Goal: Task Accomplishment & Management: Use online tool/utility

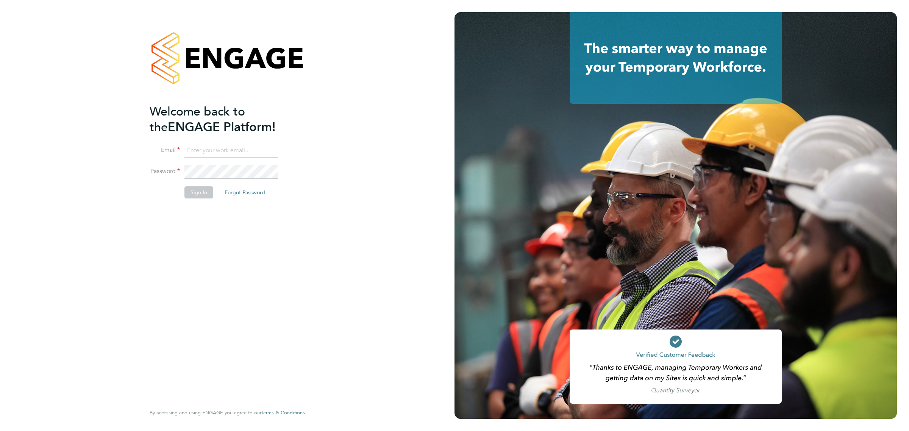
type input "james.harding@wates.co.uk"
click at [191, 196] on button "Sign In" at bounding box center [198, 192] width 29 height 12
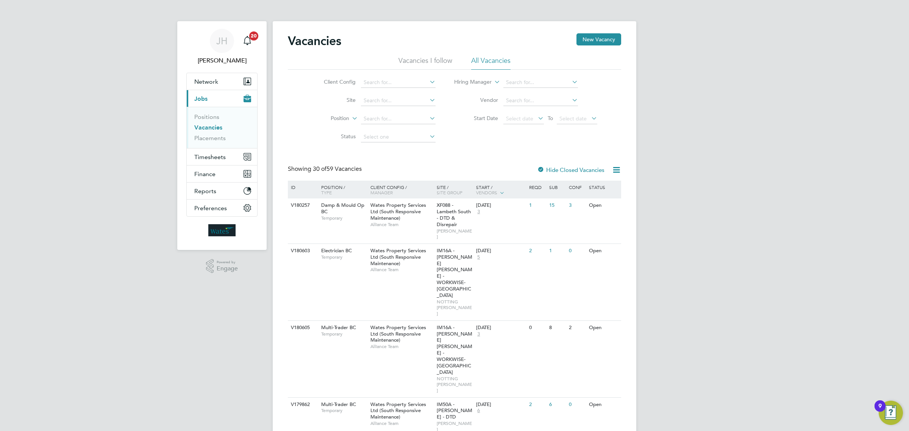
click at [209, 127] on link "Vacancies" at bounding box center [208, 127] width 28 height 7
click at [424, 100] on input at bounding box center [398, 100] width 75 height 11
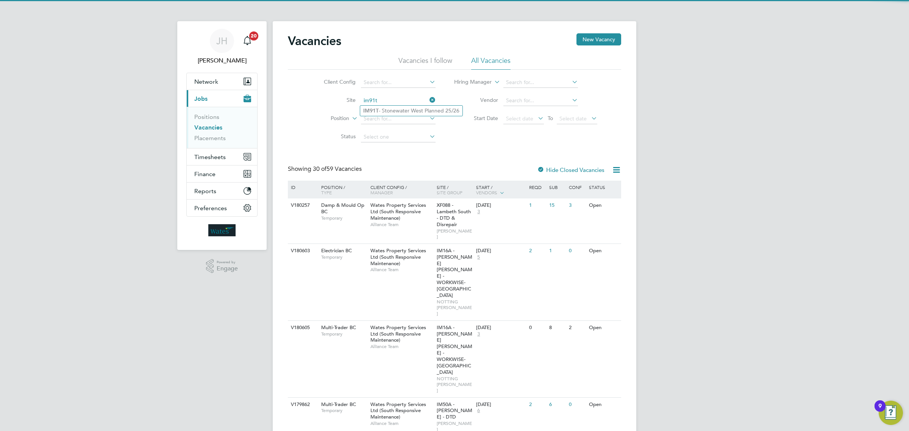
type input "IM91T - Stonewater West Planned 25/26"
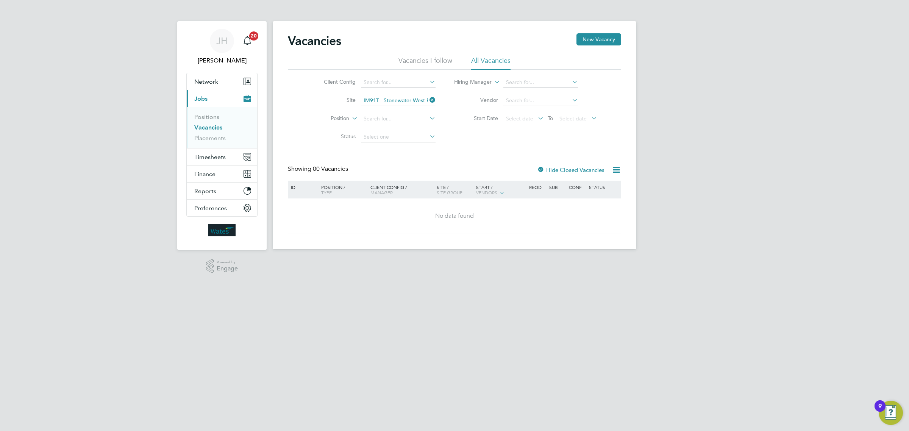
click at [428, 100] on icon at bounding box center [428, 100] width 0 height 11
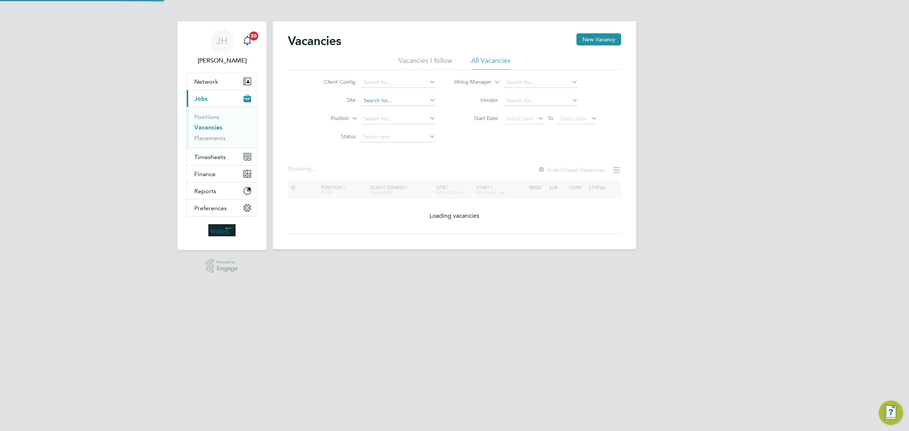
click at [389, 99] on input at bounding box center [398, 100] width 75 height 11
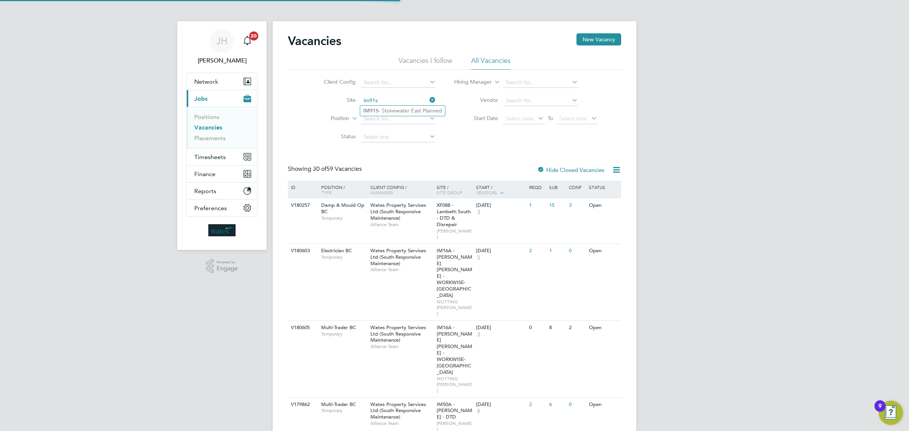
type input "IM91S - [GEOGRAPHIC_DATA]"
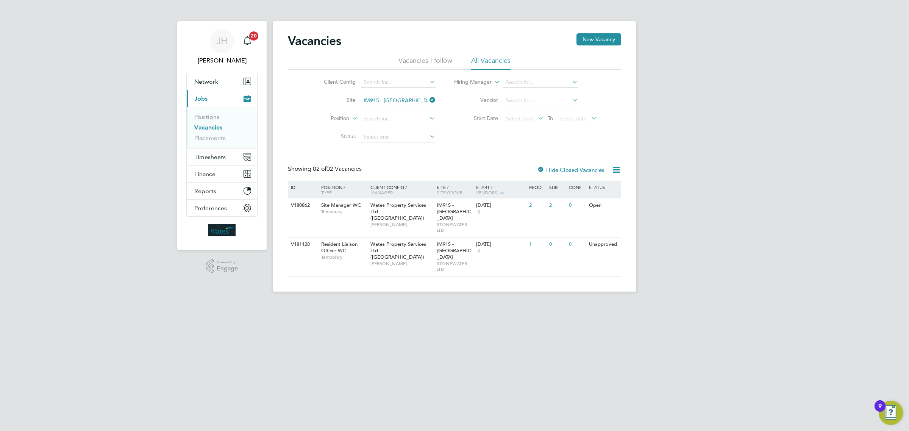
click at [428, 97] on icon at bounding box center [428, 100] width 0 height 11
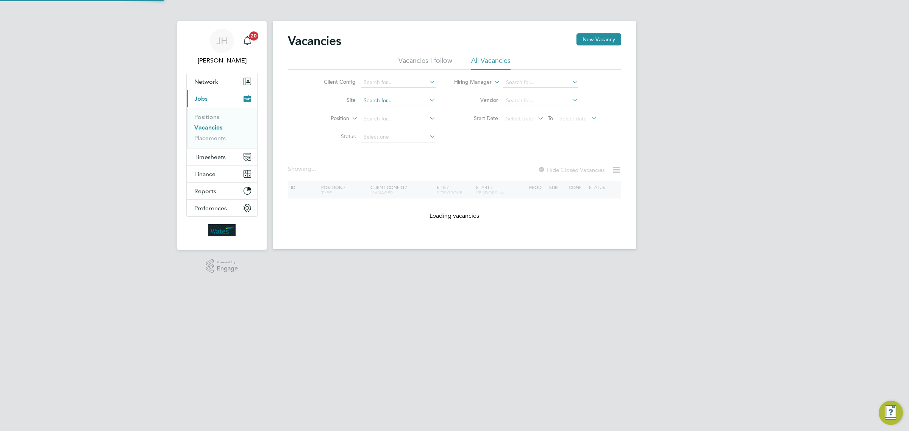
click at [387, 99] on input at bounding box center [398, 100] width 75 height 11
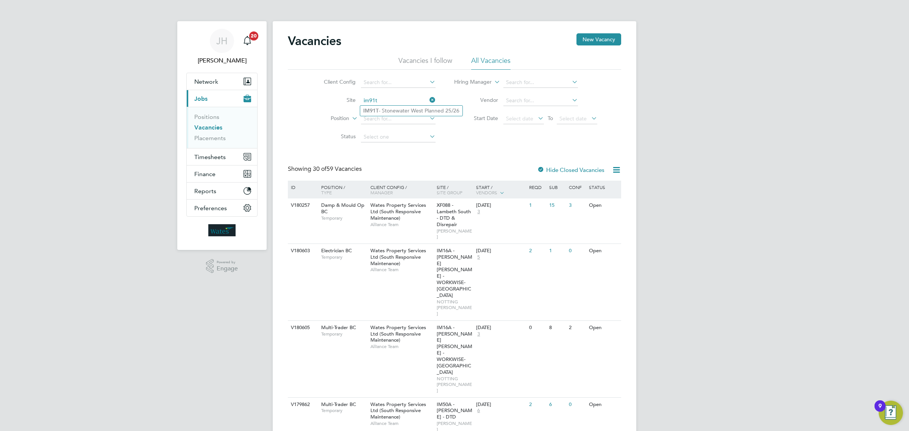
type input "IM91T - Stonewater West Planned 25/26"
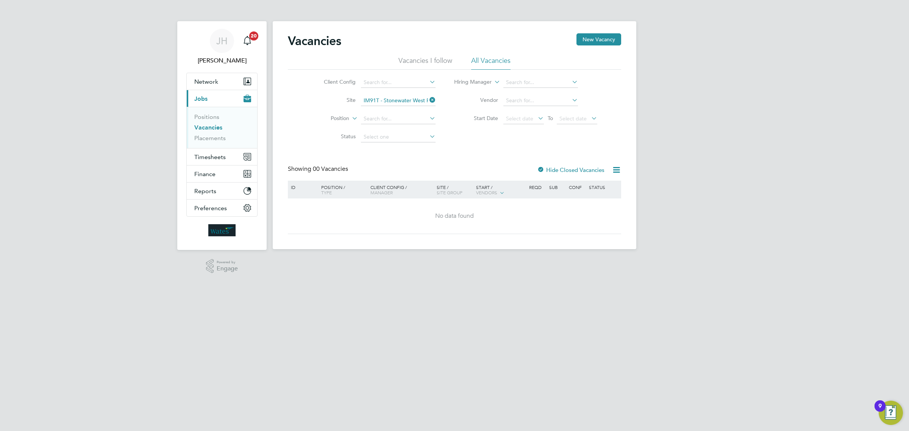
click at [428, 102] on icon at bounding box center [428, 100] width 0 height 11
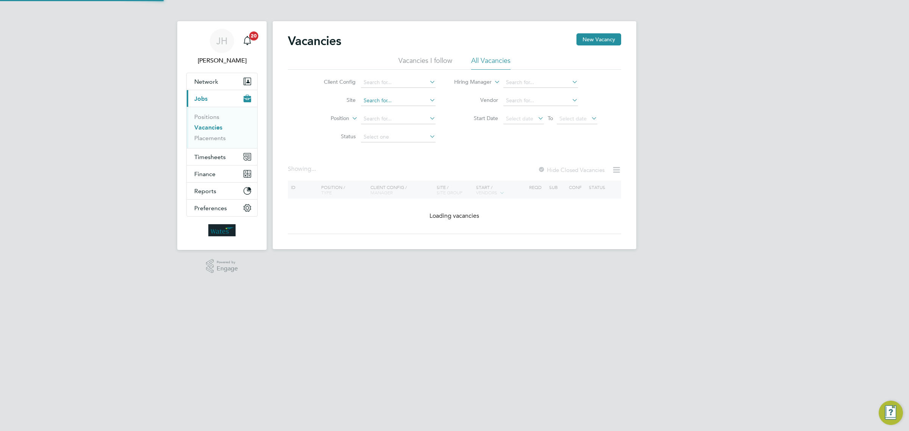
click at [381, 101] on input at bounding box center [398, 100] width 75 height 11
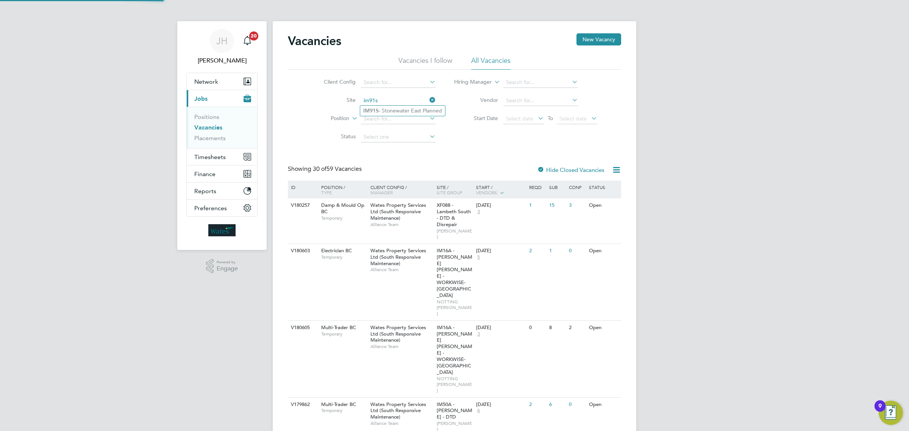
type input "IM91S - [GEOGRAPHIC_DATA]"
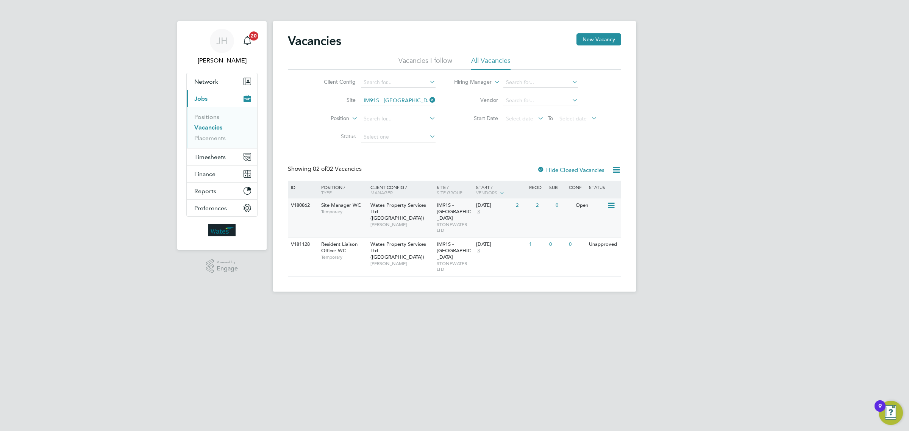
click at [341, 205] on span "Site Manager WC" at bounding box center [341, 205] width 40 height 6
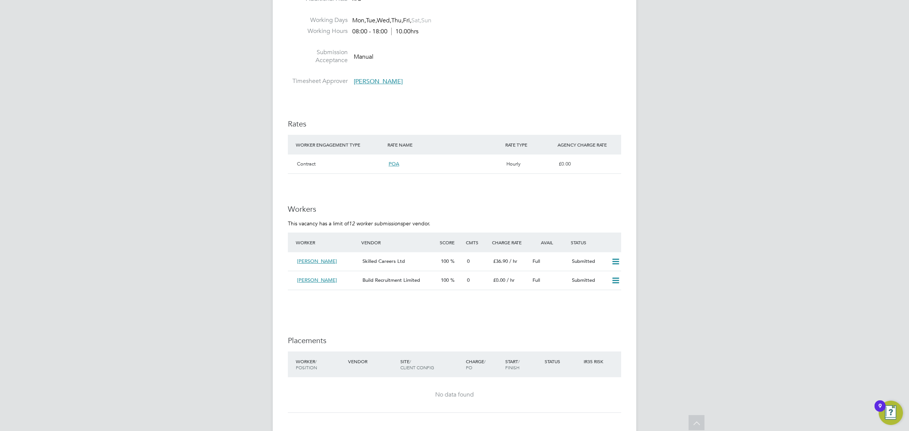
scroll to position [426, 0]
click at [618, 262] on icon at bounding box center [615, 261] width 9 height 6
click at [439, 305] on div "IR35 Determination IR35 Status Disabled for this client. This feature can be en…" at bounding box center [454, 158] width 333 height 849
click at [305, 260] on span "Chris Hays" at bounding box center [317, 260] width 40 height 6
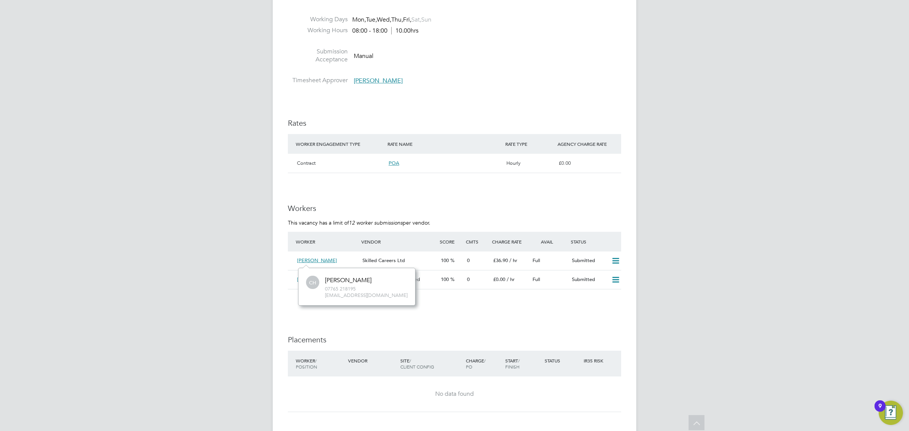
click at [386, 284] on div "CH Chris Hays 07765 218195 c.hay24@yahoo.co.uk" at bounding box center [357, 287] width 102 height 25
click at [459, 317] on div "IR35 Determination IR35 Status Disabled for this client. This feature can be en…" at bounding box center [454, 158] width 333 height 849
click at [314, 278] on span "Robert Little" at bounding box center [317, 279] width 40 height 6
click at [548, 330] on div "IR35 Determination IR35 Status Disabled for this client. This feature can be en…" at bounding box center [454, 158] width 333 height 849
click at [615, 262] on icon at bounding box center [615, 261] width 9 height 6
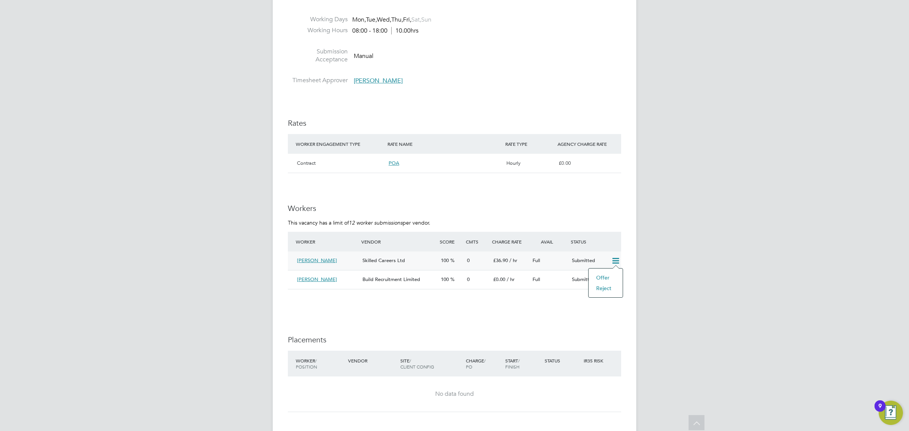
click at [521, 318] on div "IR35 Determination IR35 Status Disabled for this client. This feature can be en…" at bounding box center [454, 158] width 333 height 849
click at [310, 258] on span "Chris Hays" at bounding box center [317, 260] width 40 height 6
click at [306, 309] on div "IR35 Determination IR35 Status Disabled for this client. This feature can be en…" at bounding box center [454, 158] width 333 height 849
click at [306, 276] on div "Robert Little" at bounding box center [327, 280] width 66 height 13
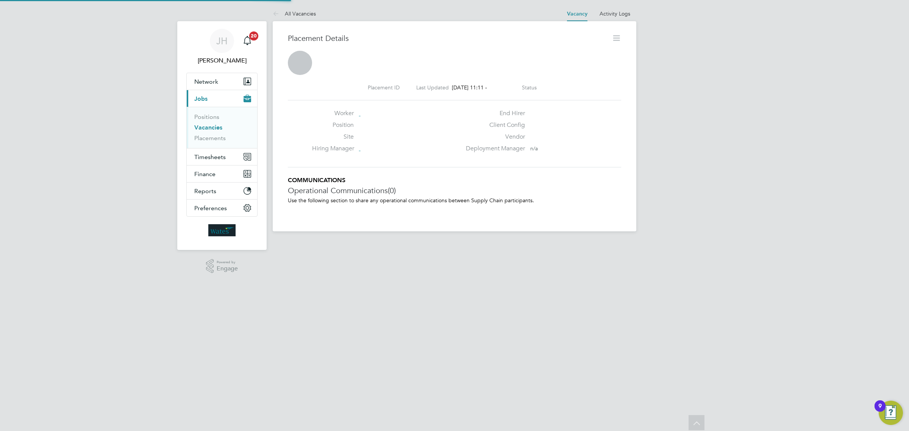
scroll to position [4, 4]
